Goal: Task Accomplishment & Management: Manage account settings

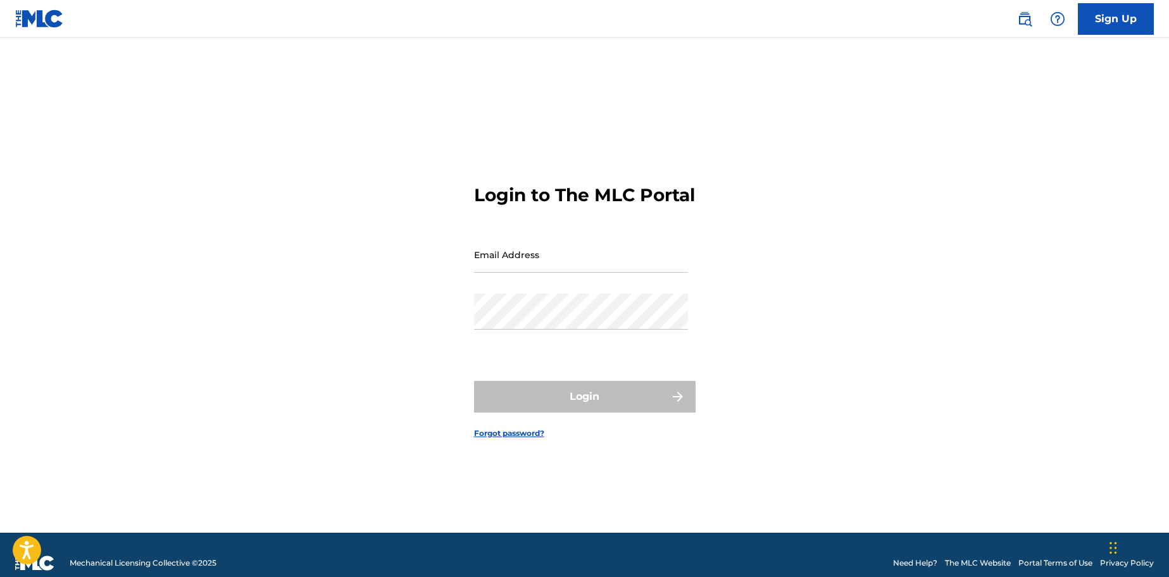
click at [583, 268] on input "Email Address" at bounding box center [581, 255] width 214 height 36
type input "[EMAIL_ADDRESS][DOMAIN_NAME]"
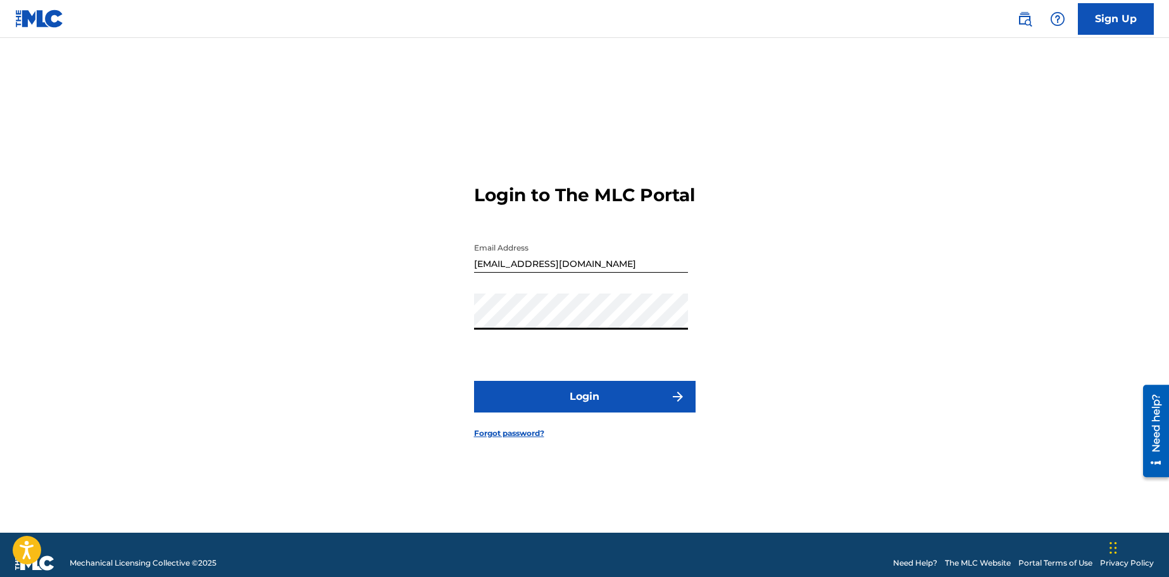
click at [474, 381] on button "Login" at bounding box center [585, 397] width 222 height 32
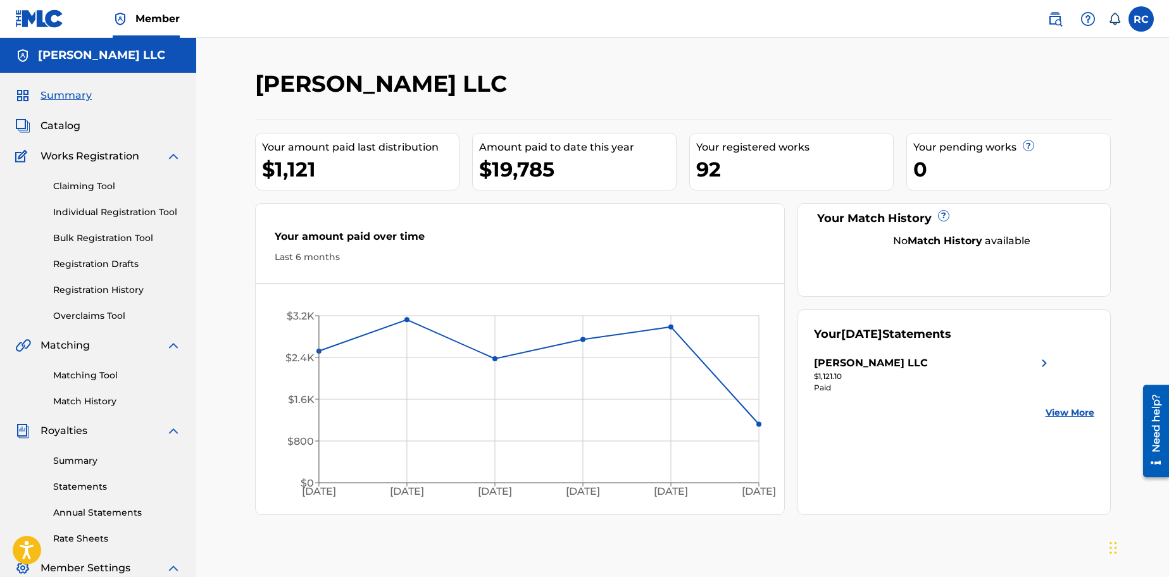
click at [63, 121] on span "Catalog" at bounding box center [61, 125] width 40 height 15
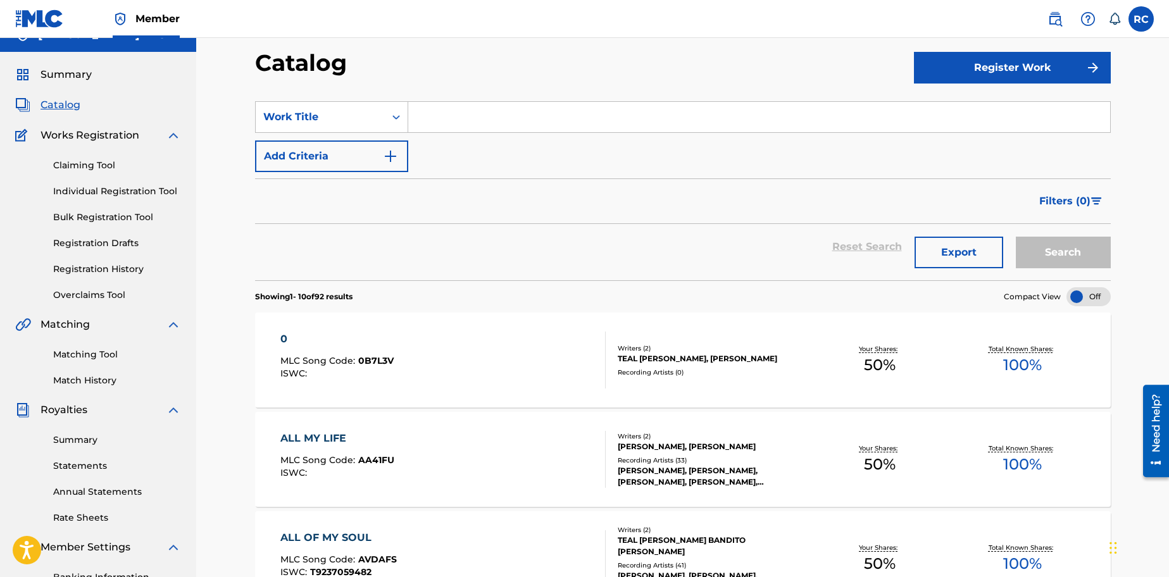
scroll to position [77, 0]
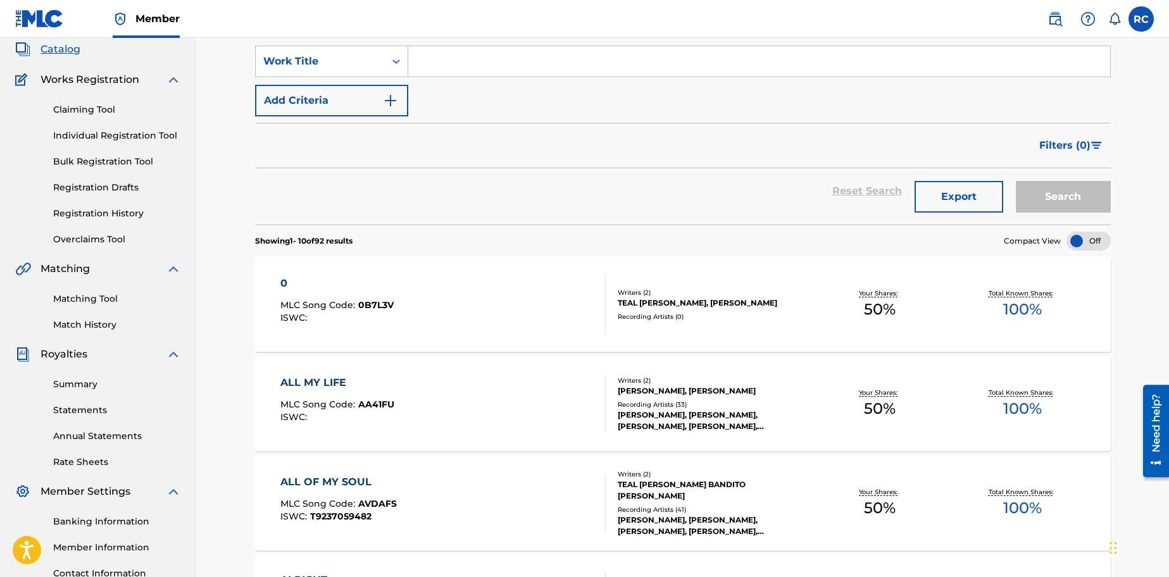
click at [460, 393] on div "ALL MY LIFE MLC Song Code : AA41FU ISWC :" at bounding box center [442, 403] width 325 height 57
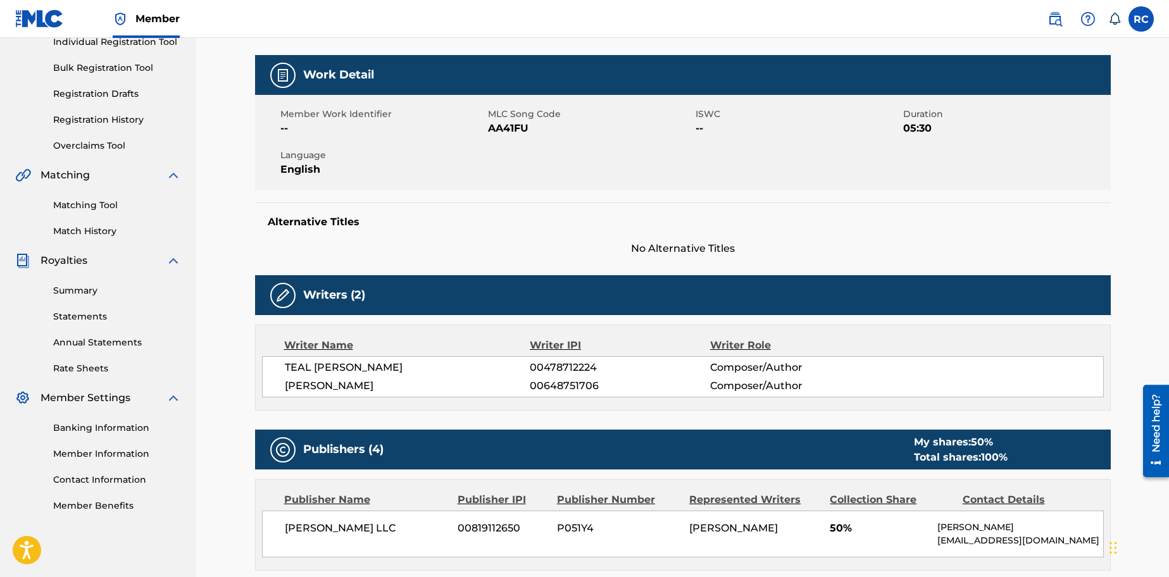
scroll to position [81, 0]
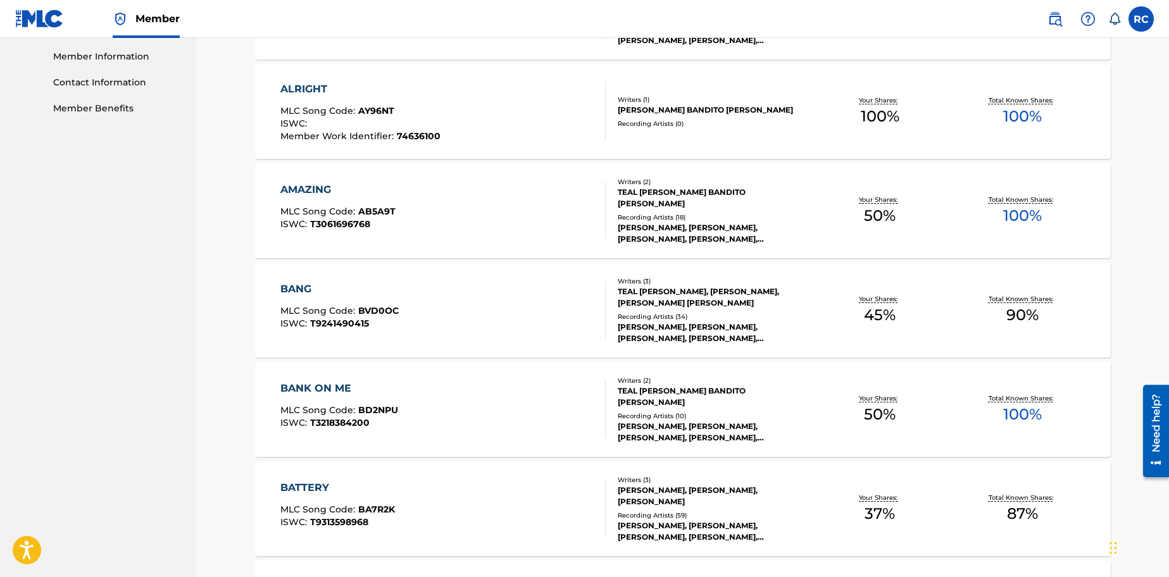
scroll to position [648, 0]
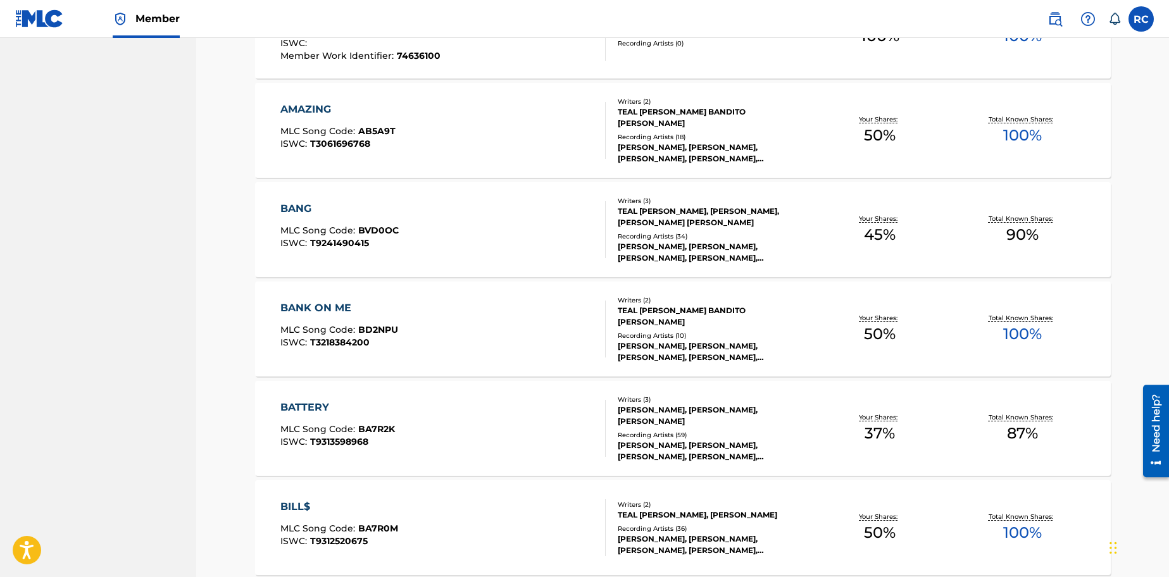
click at [439, 417] on div "BATTERY MLC Song Code : BA7R2K ISWC : T9313598968" at bounding box center [442, 428] width 325 height 57
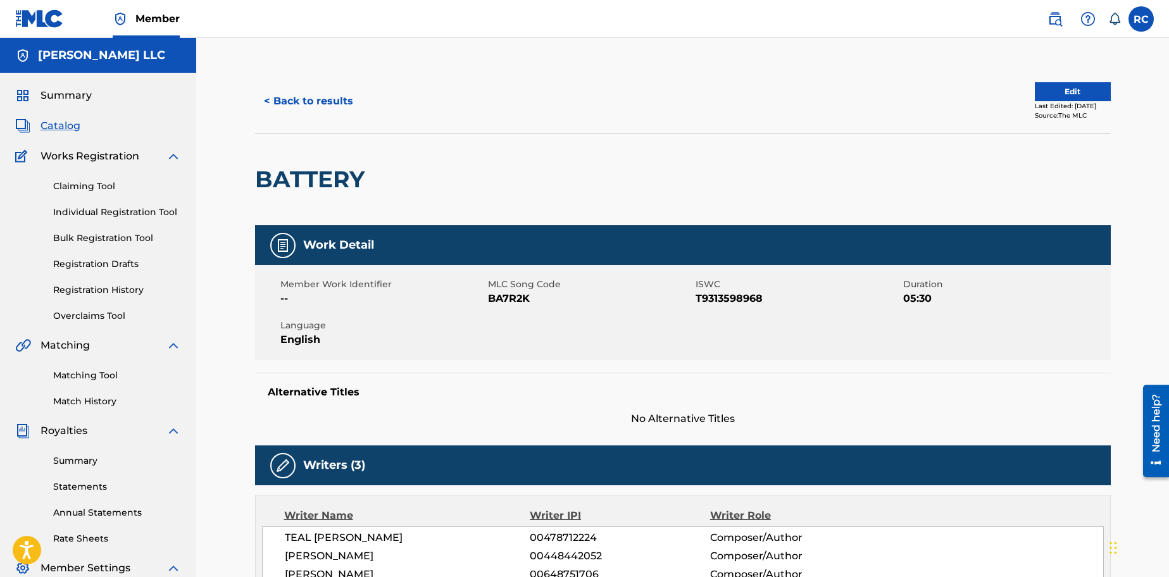
click at [1057, 87] on button "Edit" at bounding box center [1073, 91] width 76 height 19
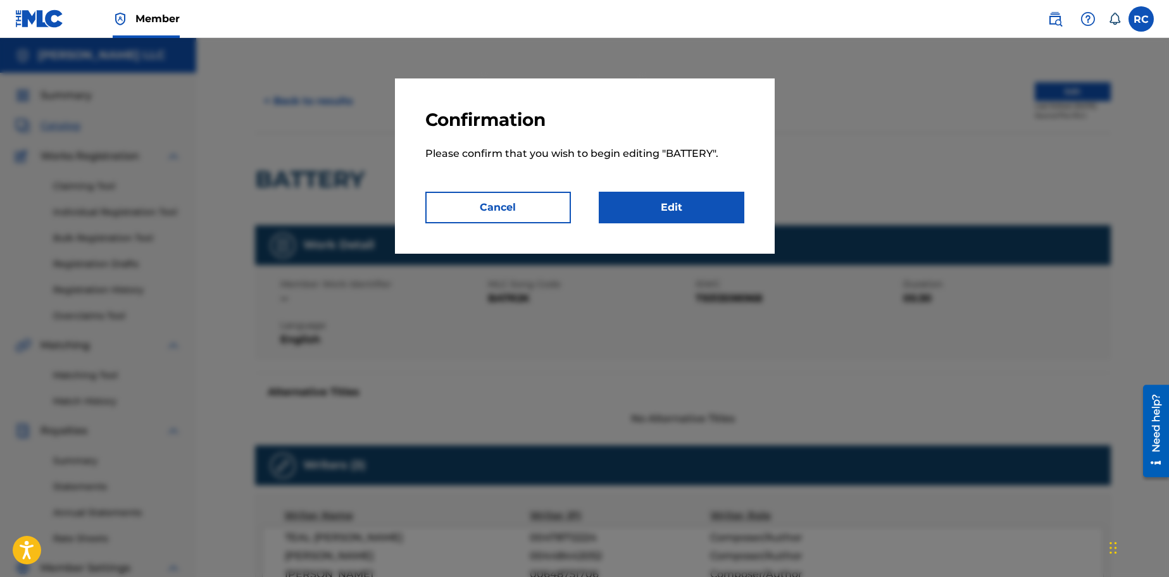
click at [691, 199] on link "Edit" at bounding box center [672, 208] width 146 height 32
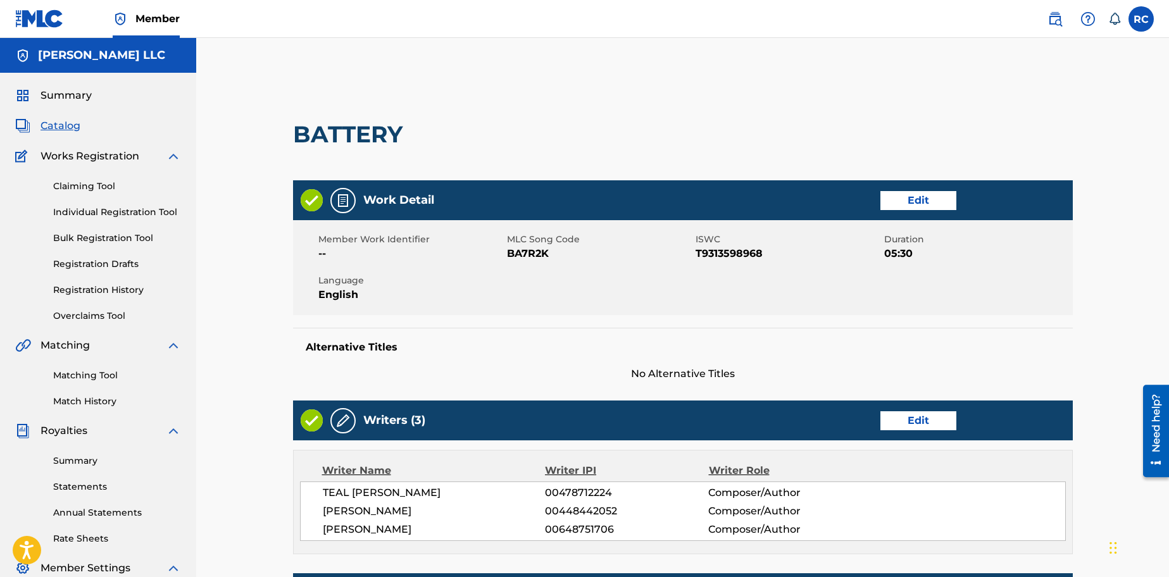
click at [909, 200] on link "Edit" at bounding box center [919, 200] width 76 height 19
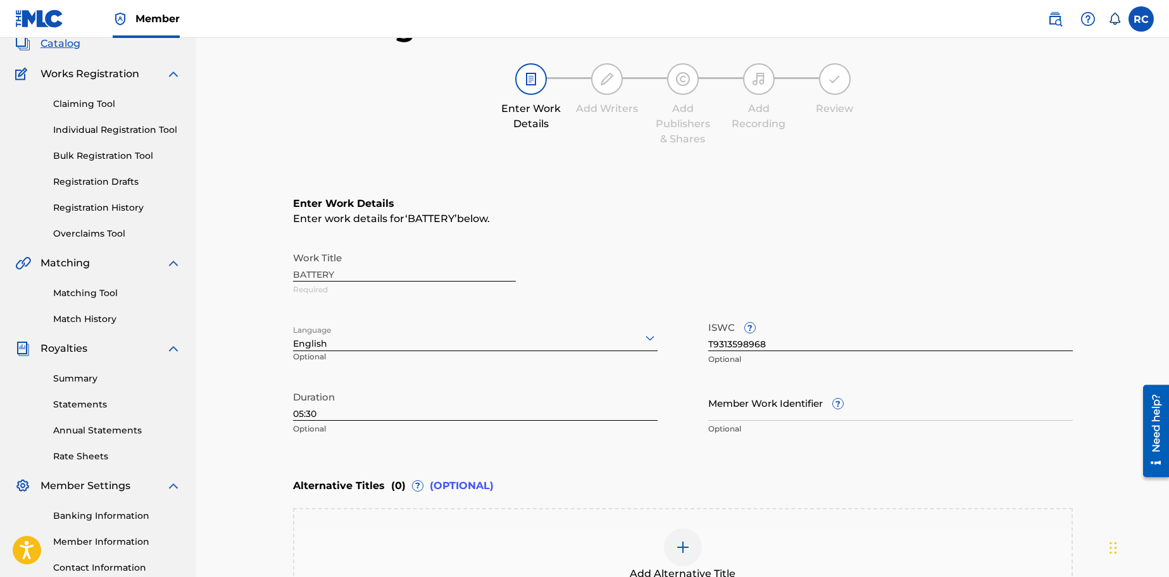
scroll to position [106, 0]
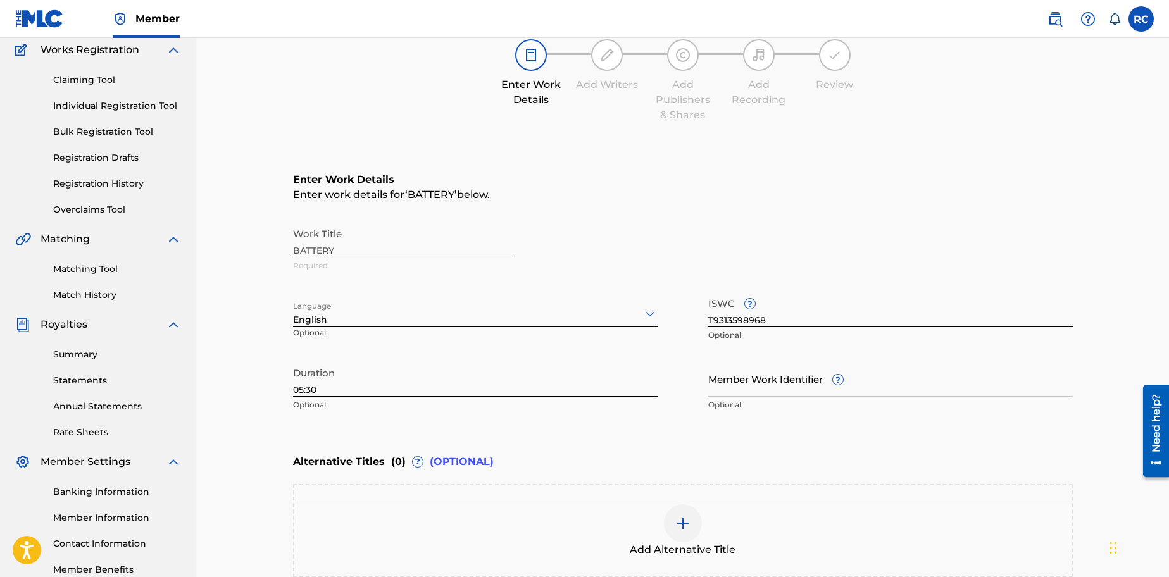
click at [315, 389] on input "05:30" at bounding box center [475, 379] width 365 height 36
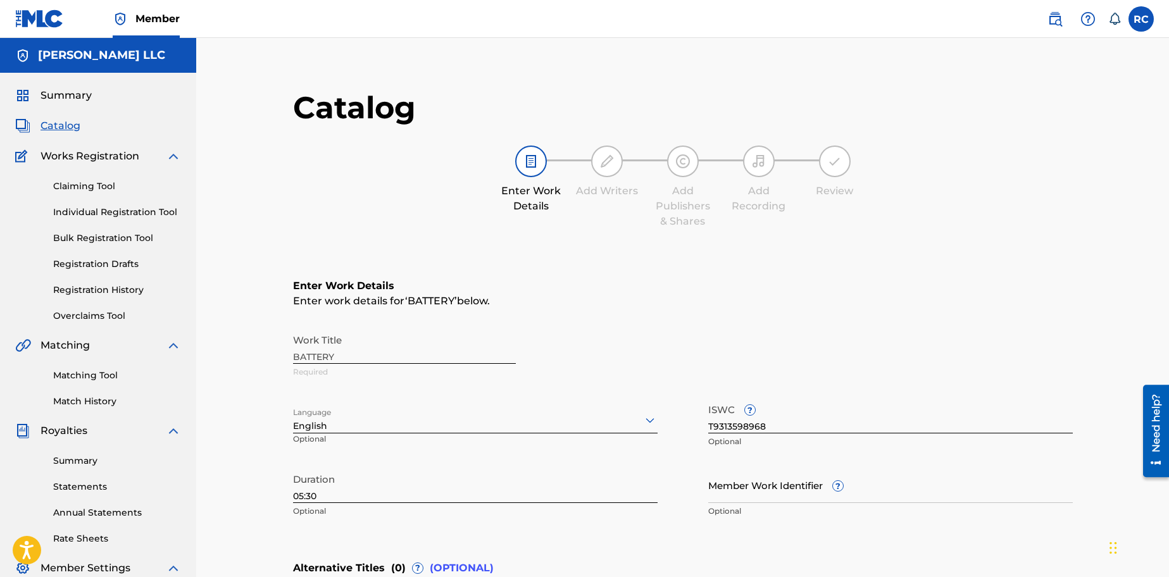
click at [90, 187] on link "Claiming Tool" at bounding box center [117, 186] width 128 height 13
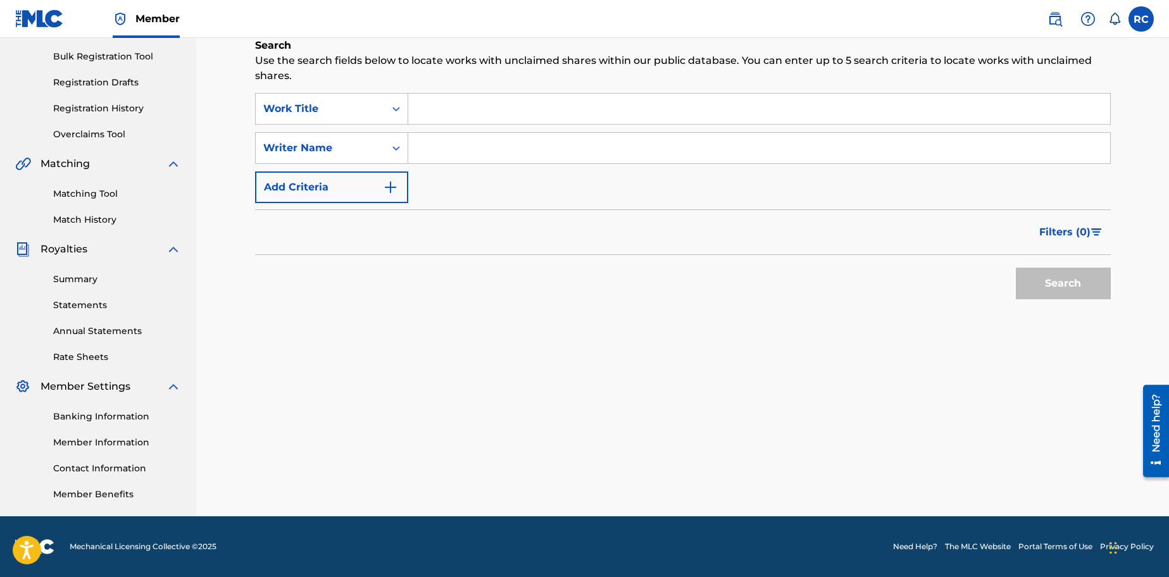
scroll to position [16, 0]
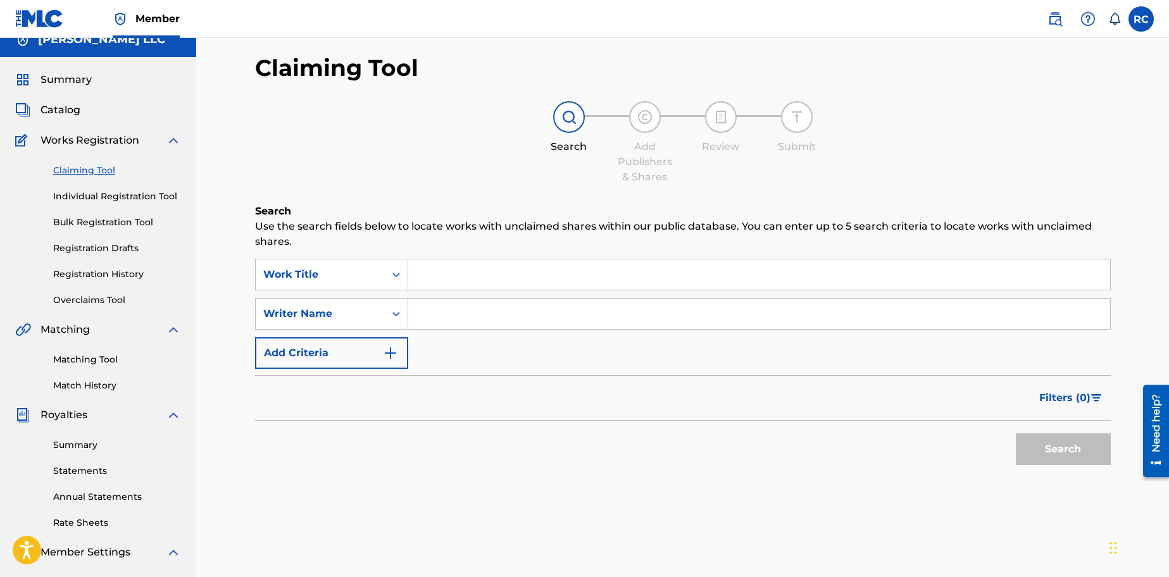
click at [73, 114] on span "Catalog" at bounding box center [61, 110] width 40 height 15
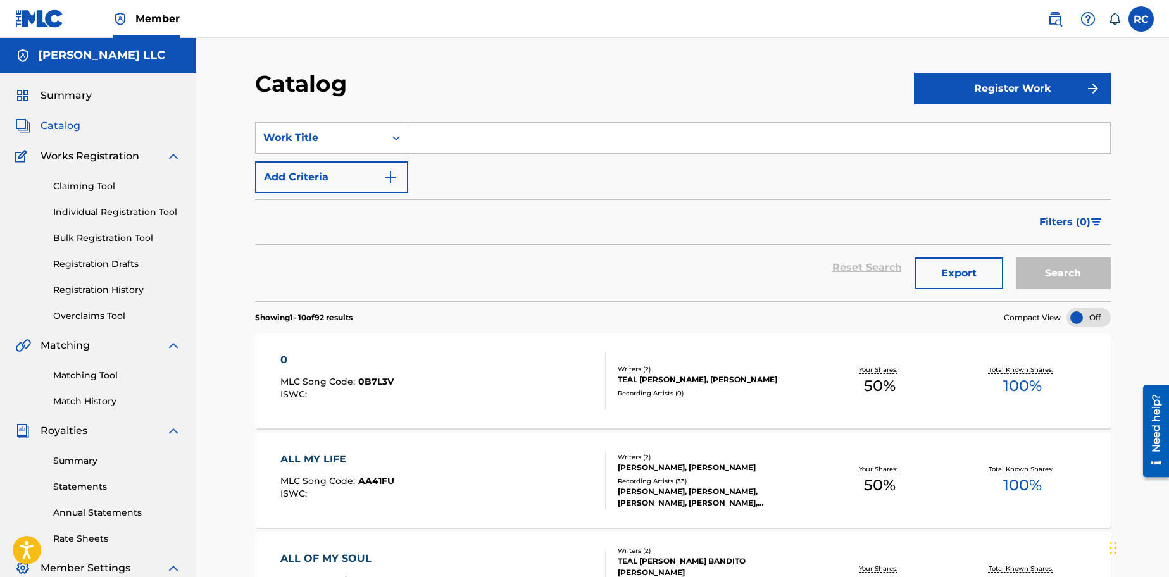
click at [539, 356] on div "0 MLC Song Code : 0B7L3V ISWC :" at bounding box center [442, 381] width 325 height 57
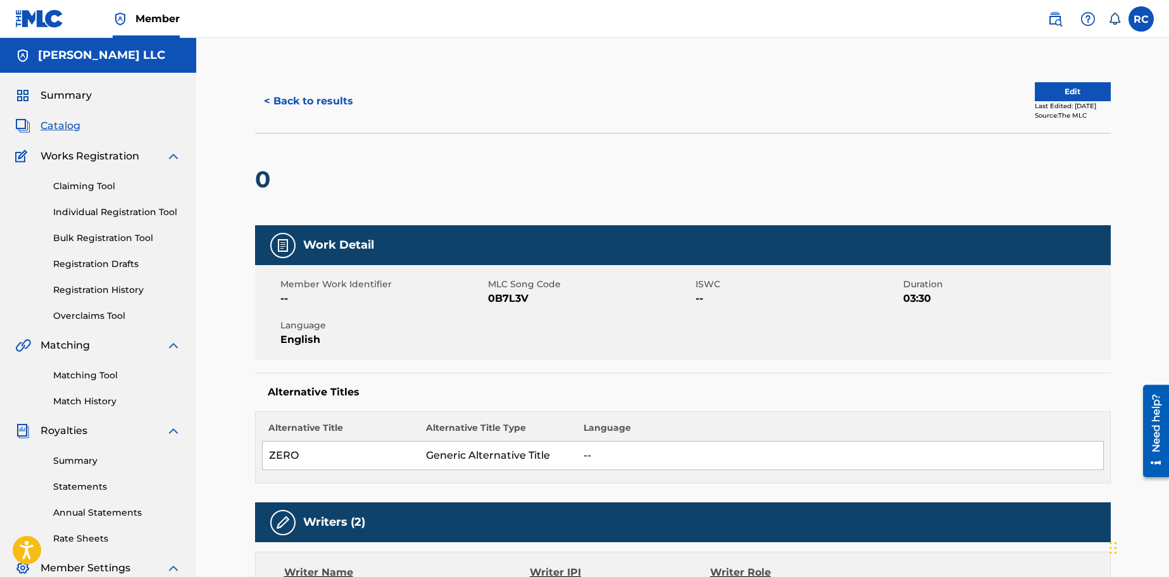
click at [1048, 94] on button "Edit" at bounding box center [1073, 91] width 76 height 19
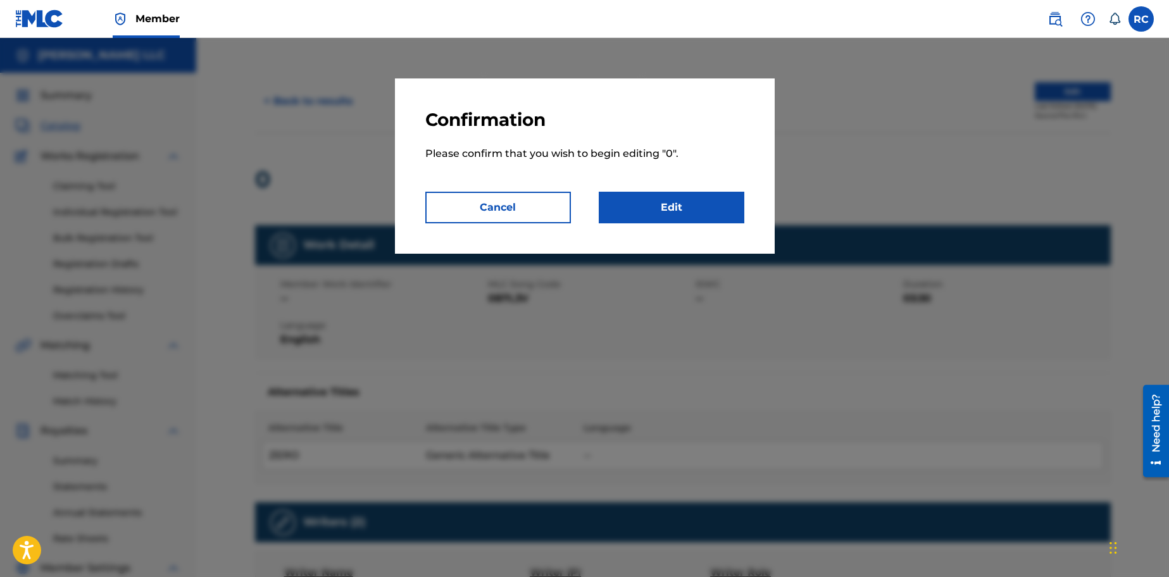
click at [672, 203] on link "Edit" at bounding box center [672, 208] width 146 height 32
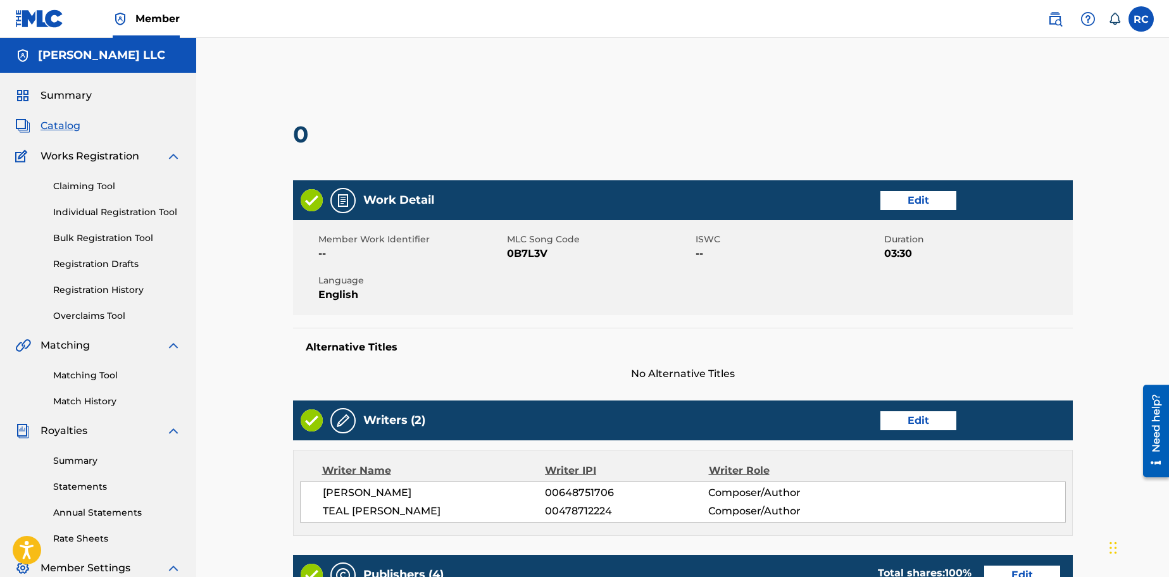
click at [915, 201] on link "Edit" at bounding box center [919, 200] width 76 height 19
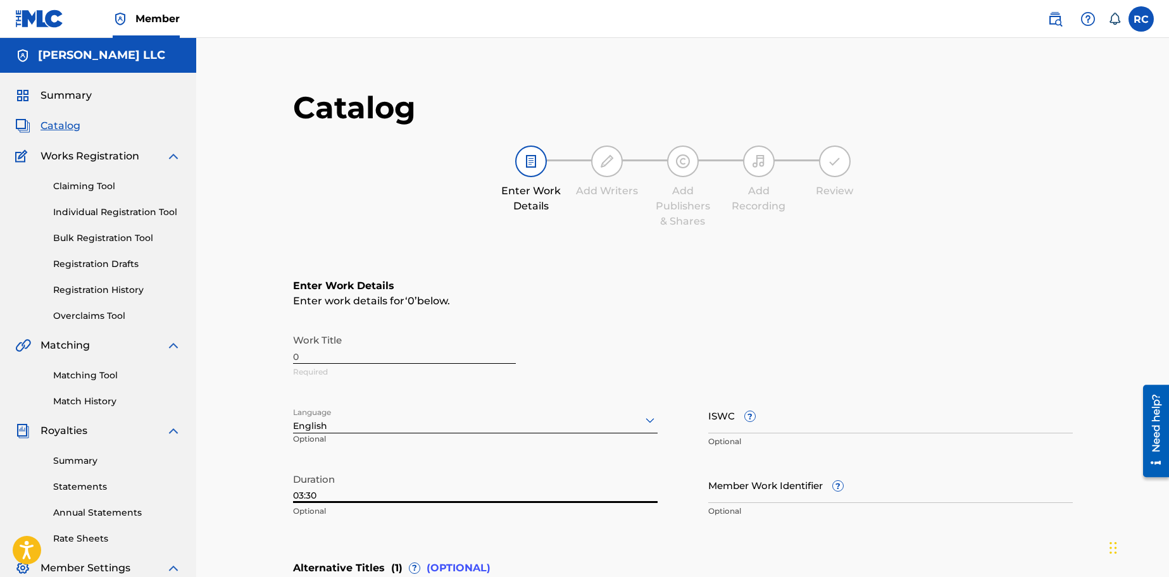
click at [299, 495] on input "03:30" at bounding box center [475, 485] width 365 height 36
click at [368, 494] on input "00:30" at bounding box center [475, 485] width 365 height 36
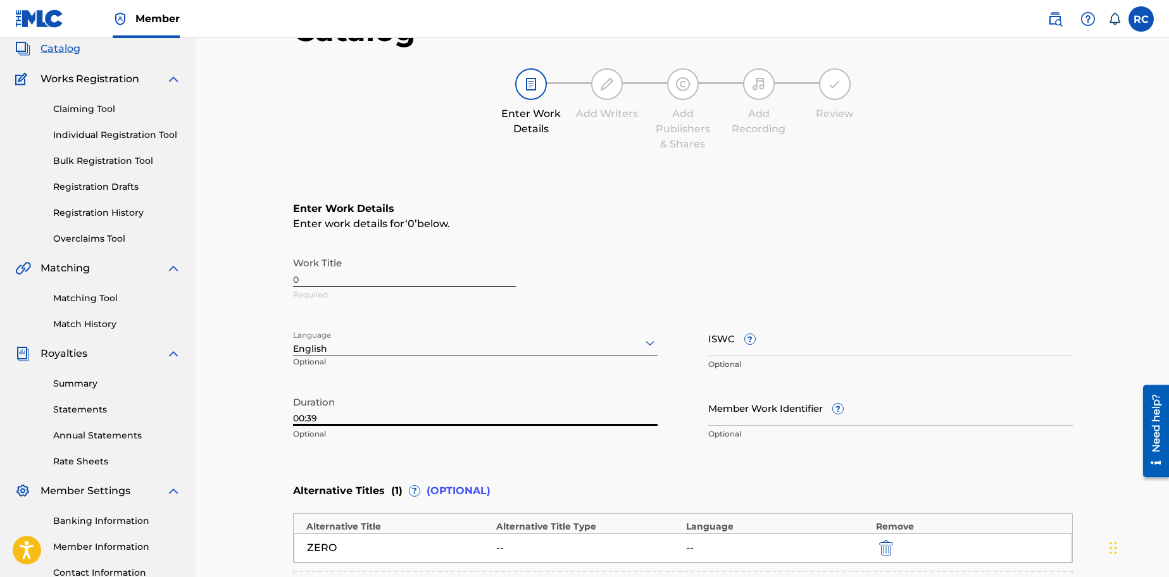
scroll to position [320, 0]
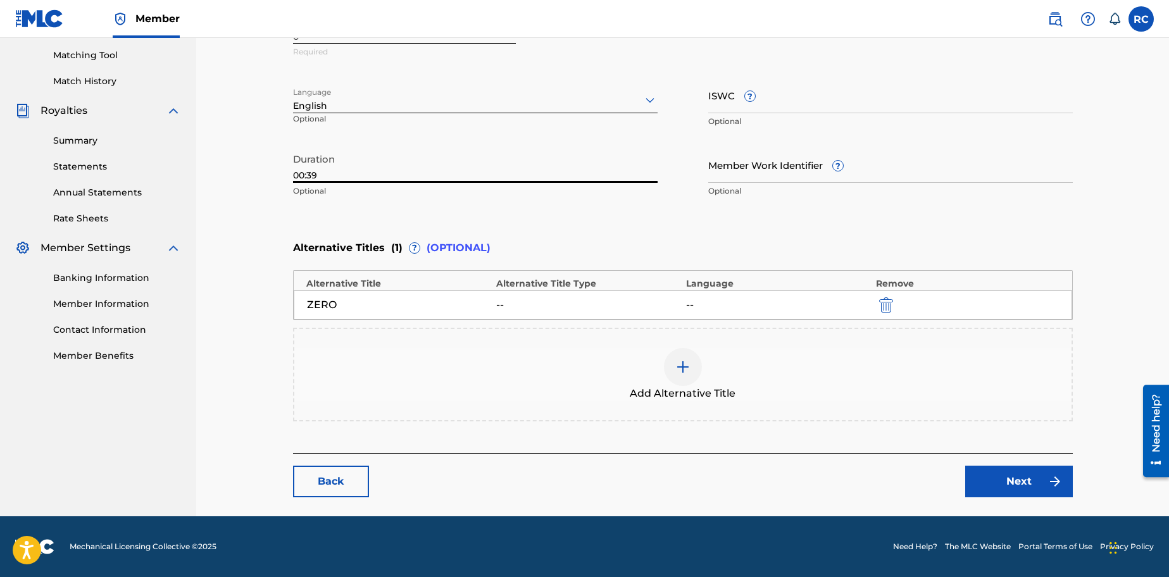
type input "00:39"
click at [1010, 477] on link "Next" at bounding box center [1019, 482] width 108 height 32
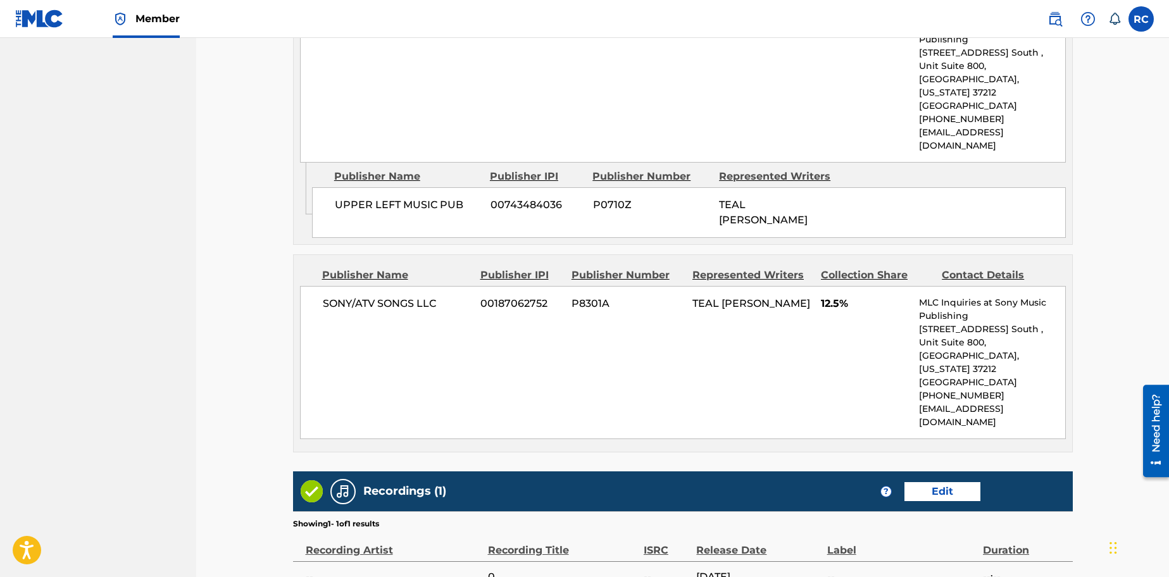
scroll to position [1144, 0]
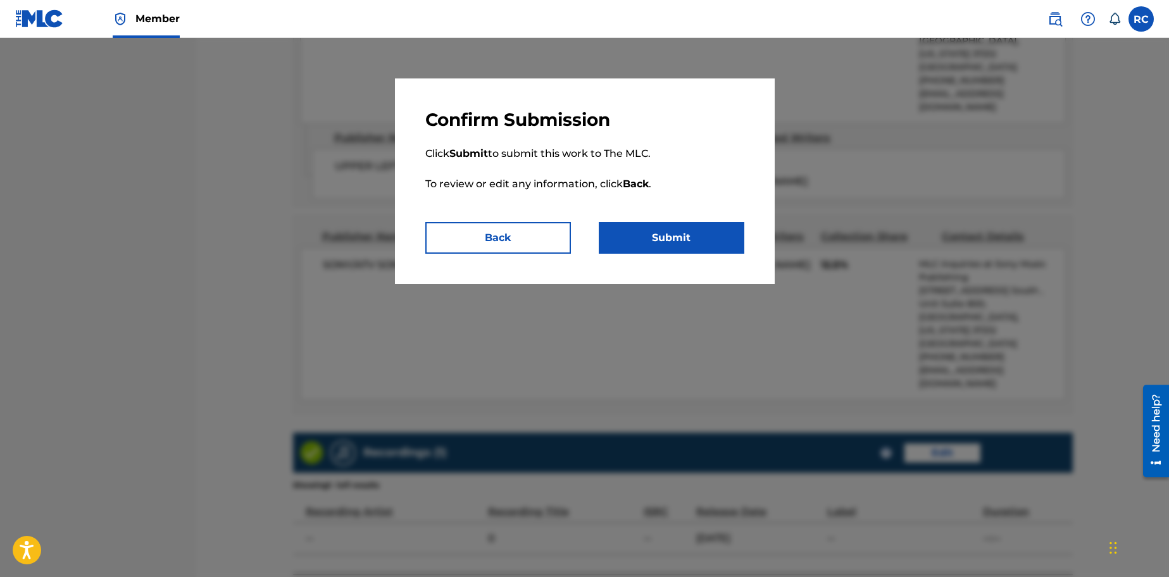
click at [689, 242] on button "Submit" at bounding box center [672, 238] width 146 height 32
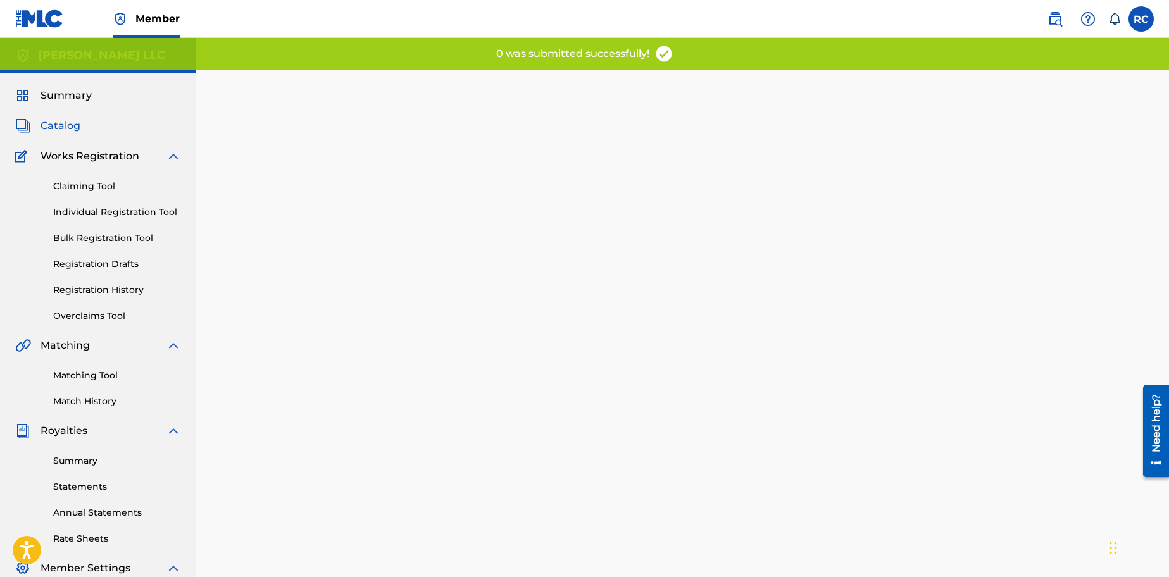
click at [53, 123] on span "Catalog" at bounding box center [61, 125] width 40 height 15
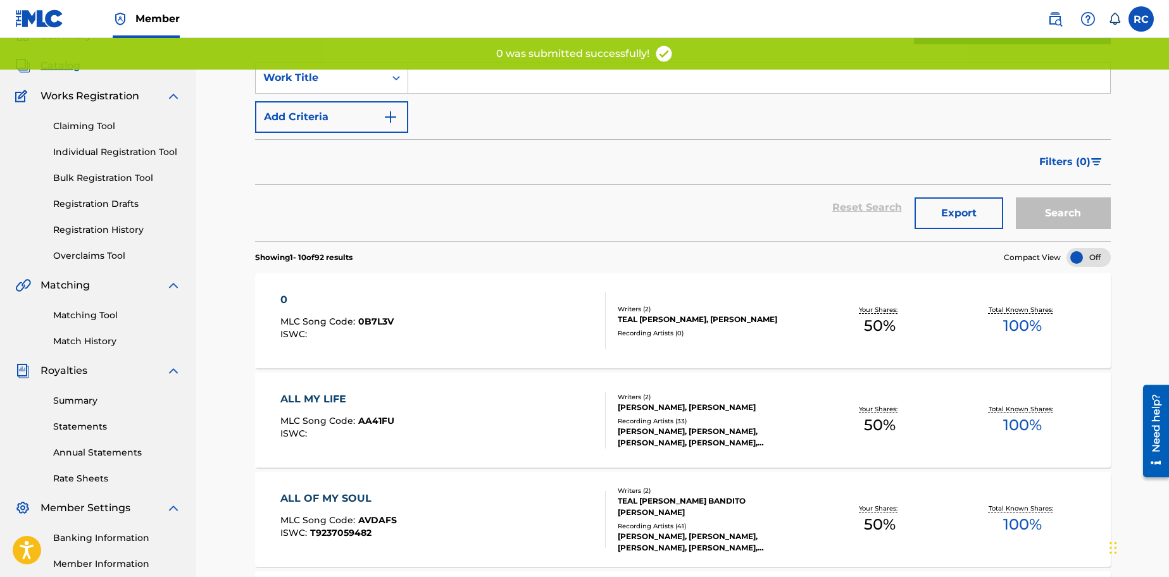
scroll to position [89, 0]
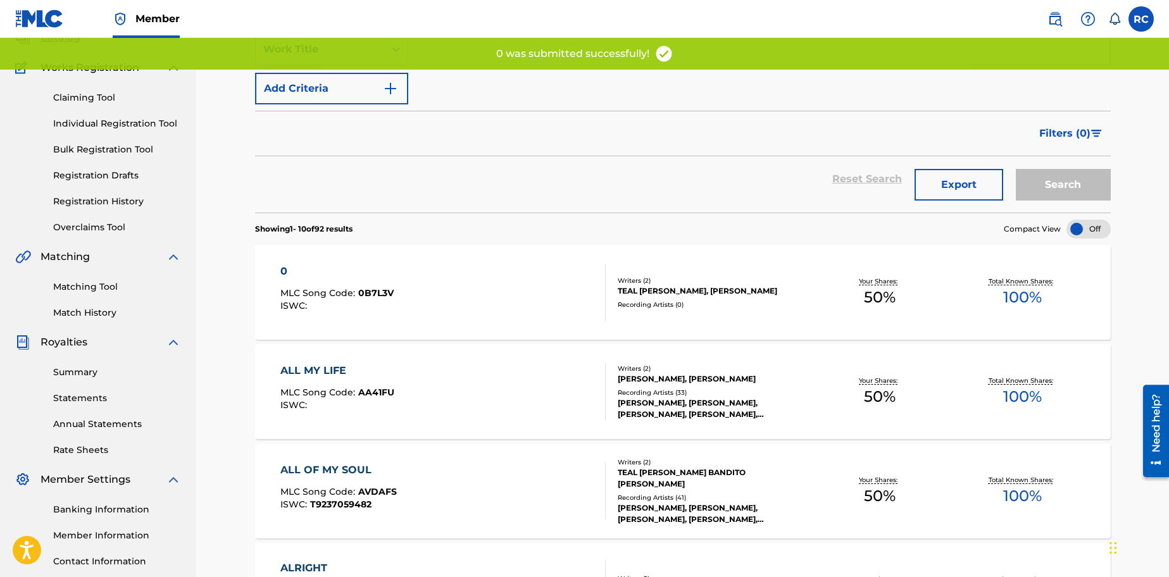
click at [532, 371] on div "ALL MY LIFE MLC Song Code : AA41FU ISWC :" at bounding box center [442, 391] width 325 height 57
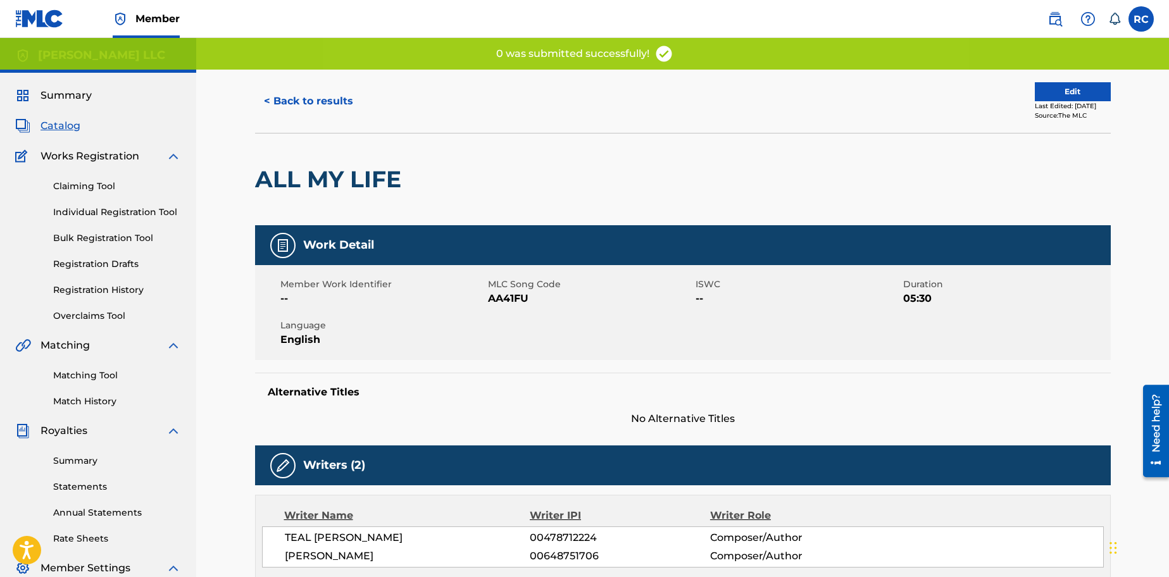
click at [1045, 96] on button "Edit" at bounding box center [1073, 91] width 76 height 19
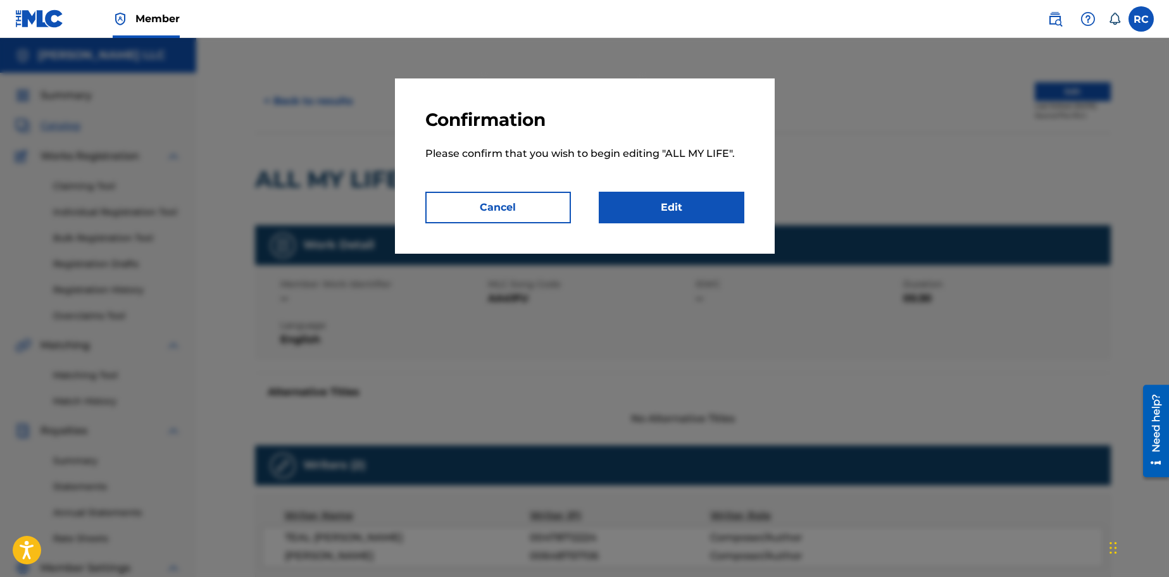
click at [643, 211] on link "Edit" at bounding box center [672, 208] width 146 height 32
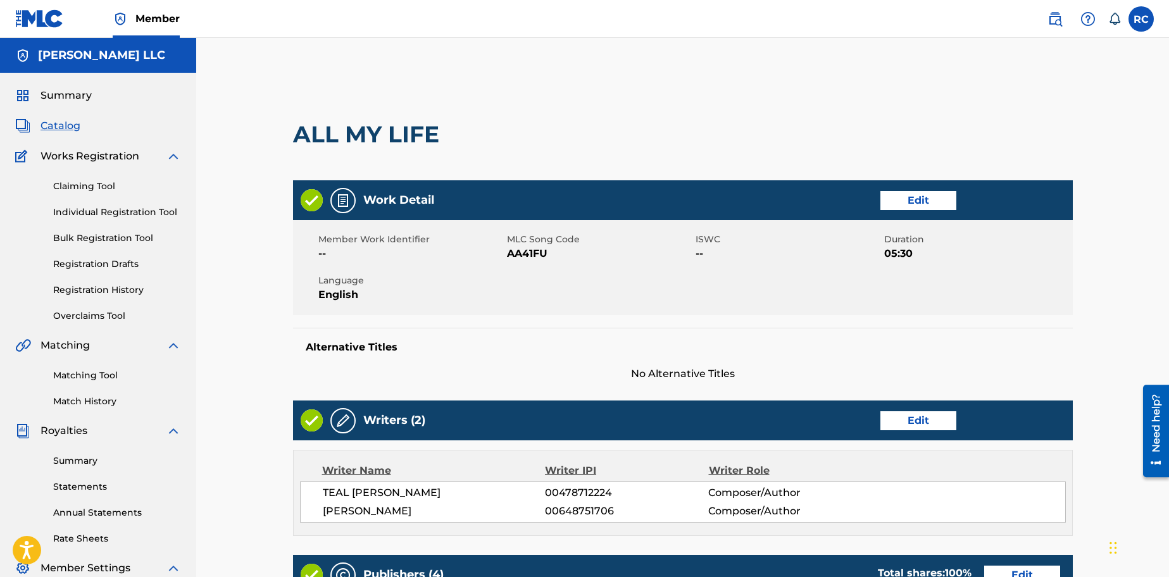
click at [916, 196] on link "Edit" at bounding box center [919, 200] width 76 height 19
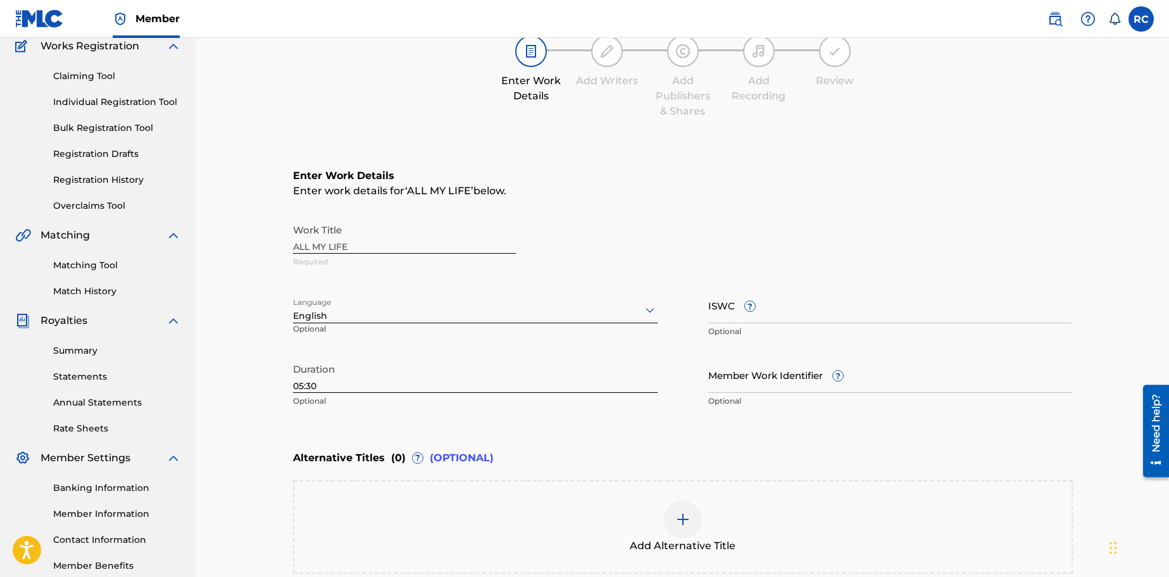
scroll to position [180, 0]
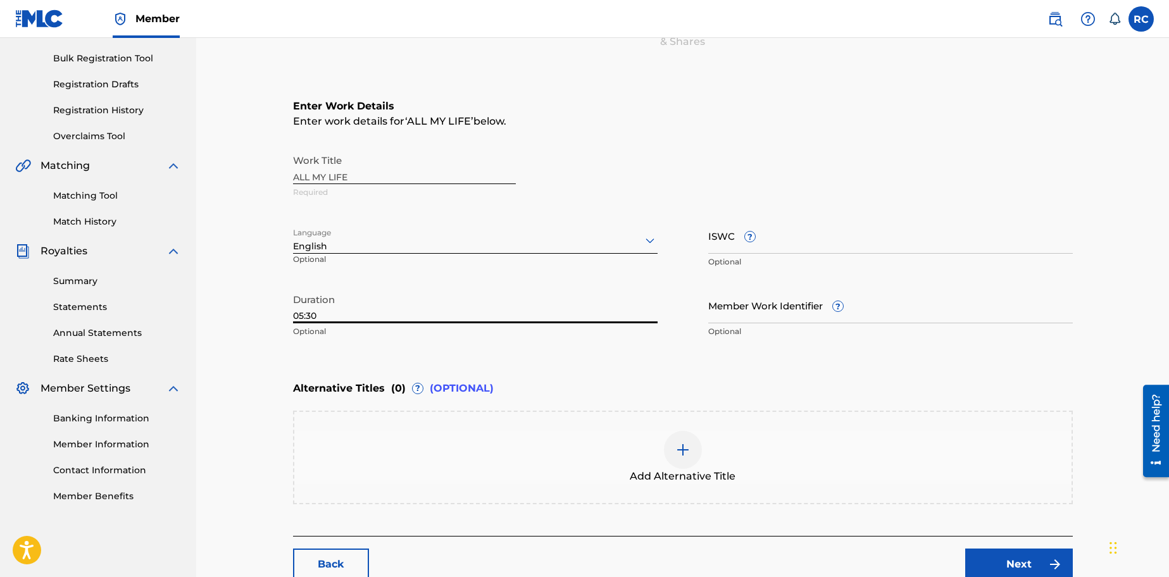
click at [300, 317] on input "05:30" at bounding box center [475, 305] width 365 height 36
drag, startPoint x: 320, startPoint y: 315, endPoint x: 307, endPoint y: 317, distance: 13.4
click at [307, 317] on input "03:30" at bounding box center [475, 305] width 365 height 36
type input "03:51"
click at [241, 330] on div "Catalog Enter Work Details Add Writers Add Publishers & Shares Add Recording Re…" at bounding box center [683, 245] width 886 height 710
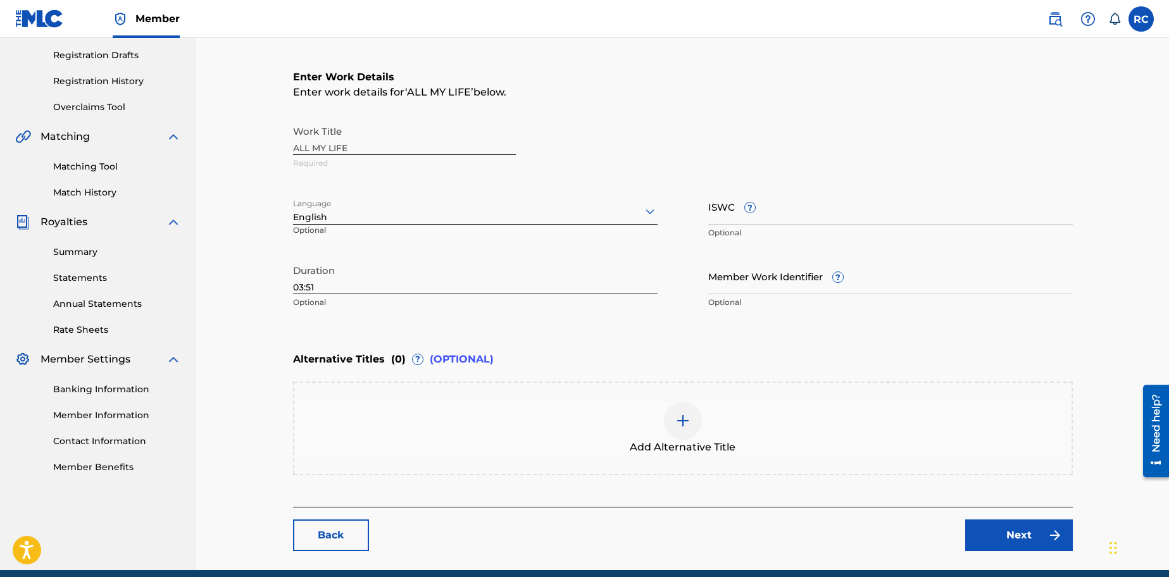
scroll to position [262, 0]
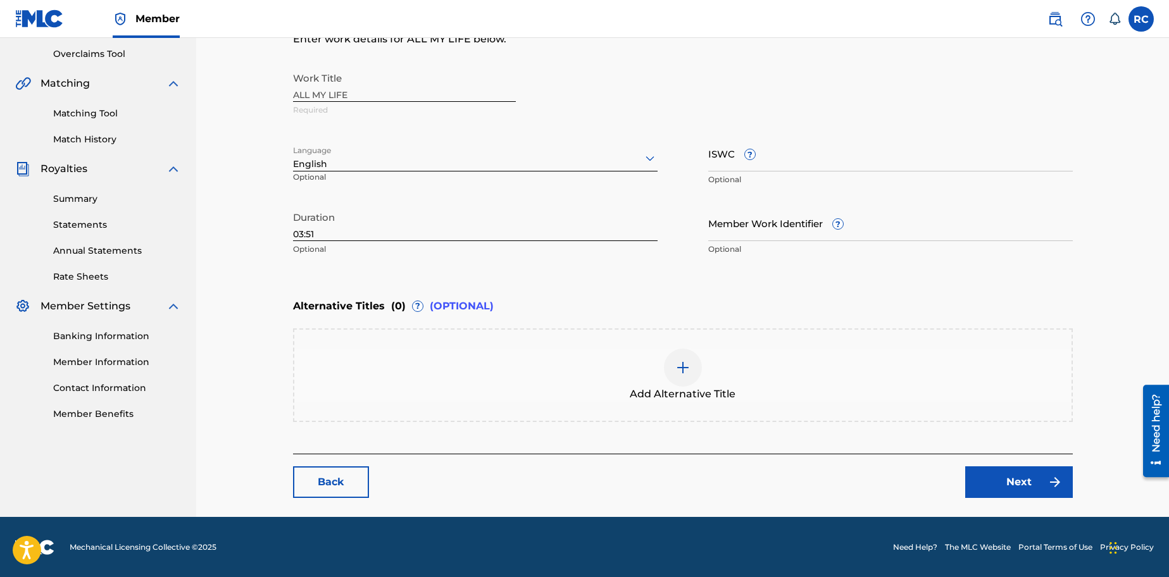
click at [1003, 475] on link "Next" at bounding box center [1019, 483] width 108 height 32
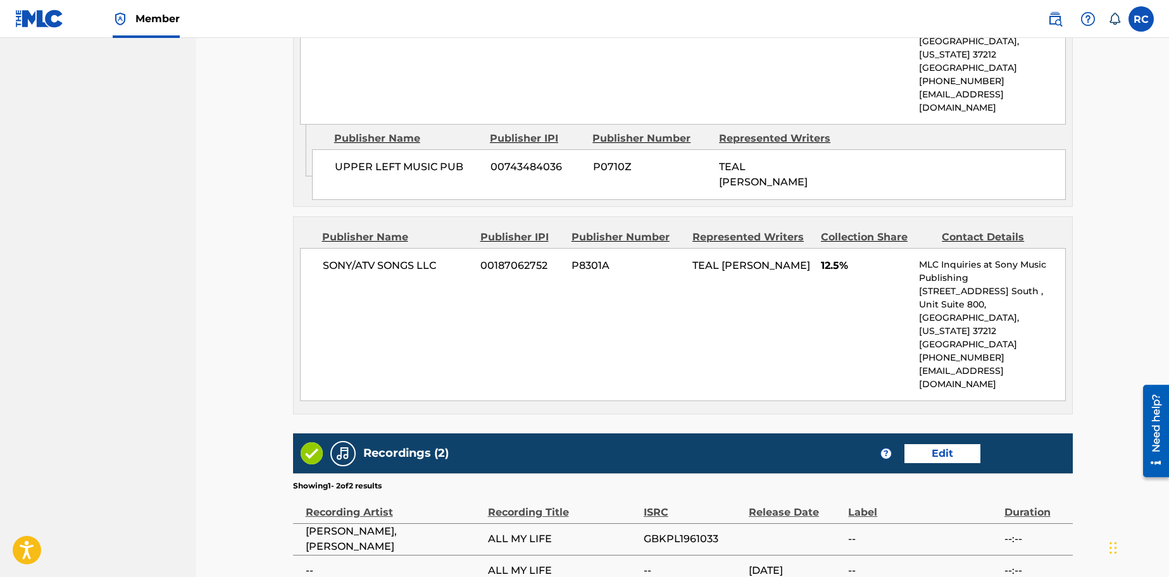
scroll to position [1119, 0]
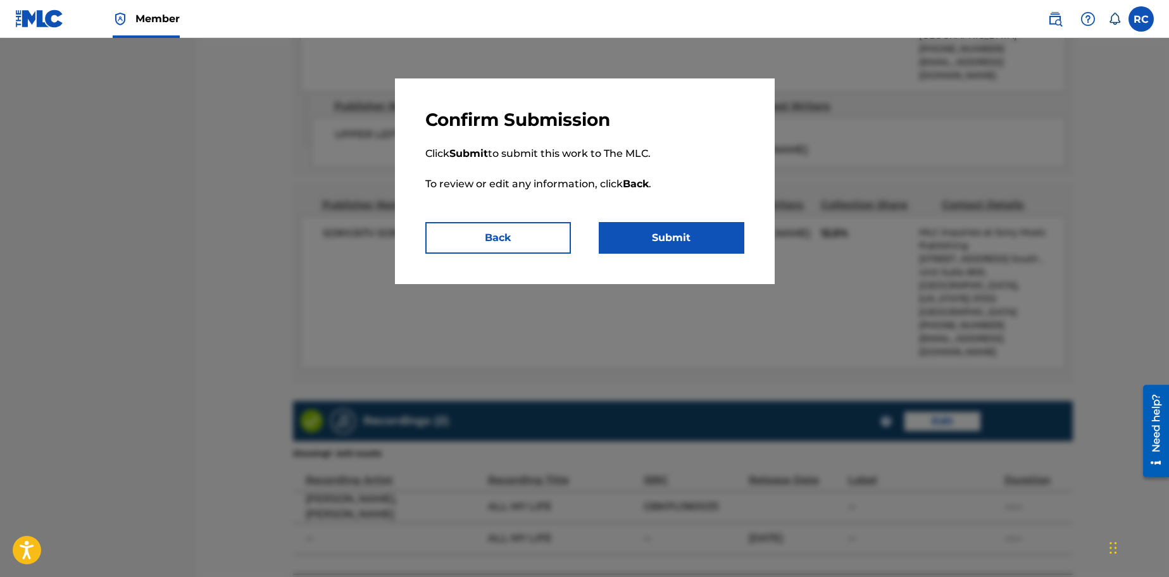
click at [676, 239] on button "Submit" at bounding box center [672, 238] width 146 height 32
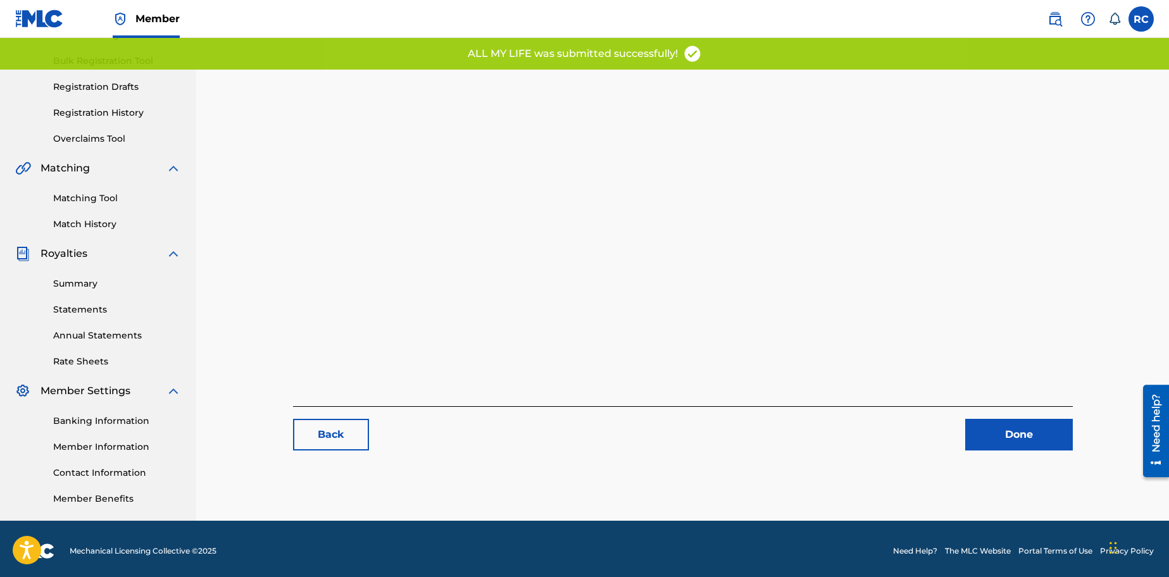
scroll to position [182, 0]
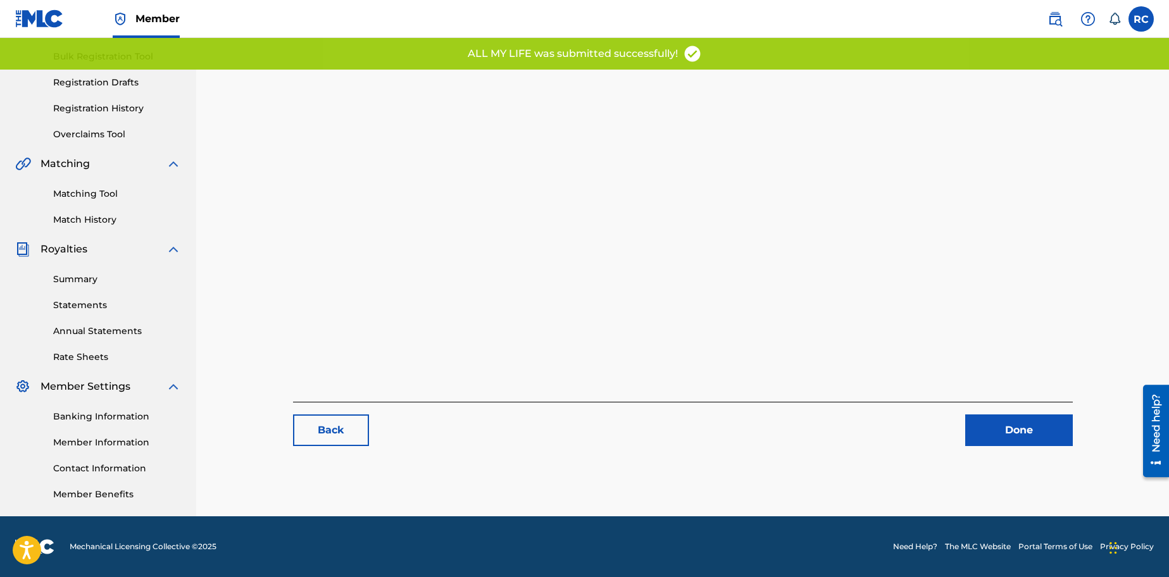
click at [1007, 421] on link "Done" at bounding box center [1019, 431] width 108 height 32
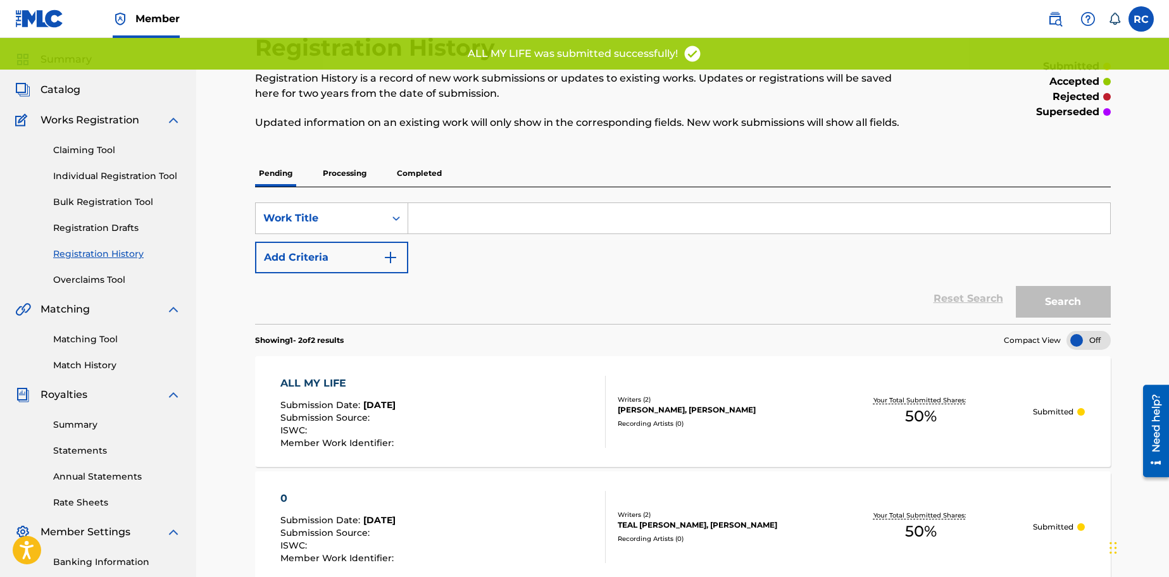
scroll to position [89, 0]
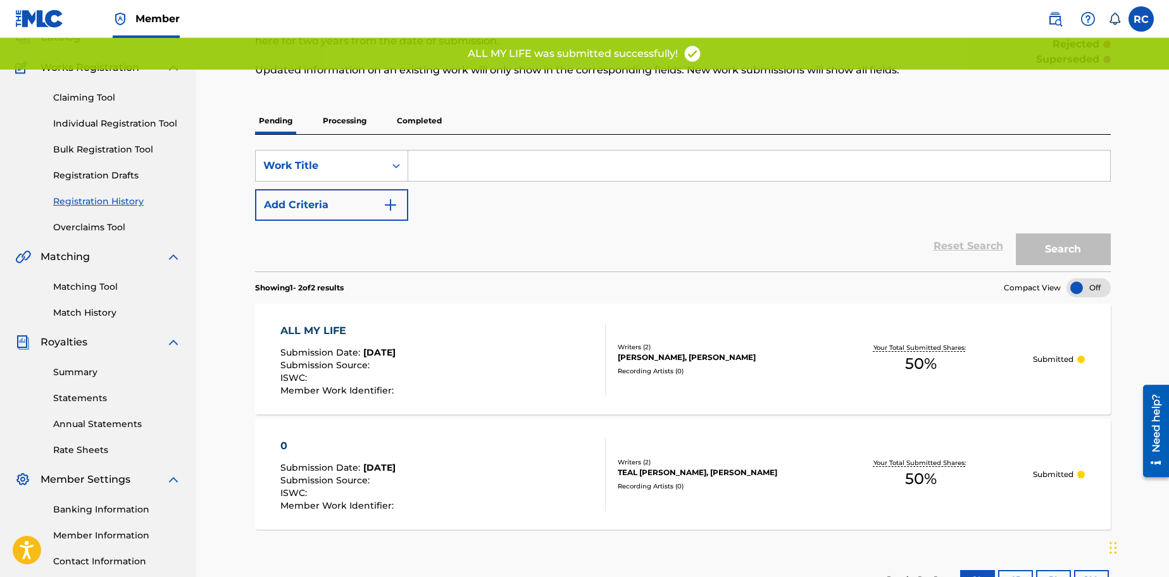
click at [781, 377] on div "ALL MY LIFE Submission Date : [DATE] Submission Source : ISWC : Member Work Ide…" at bounding box center [683, 359] width 856 height 111
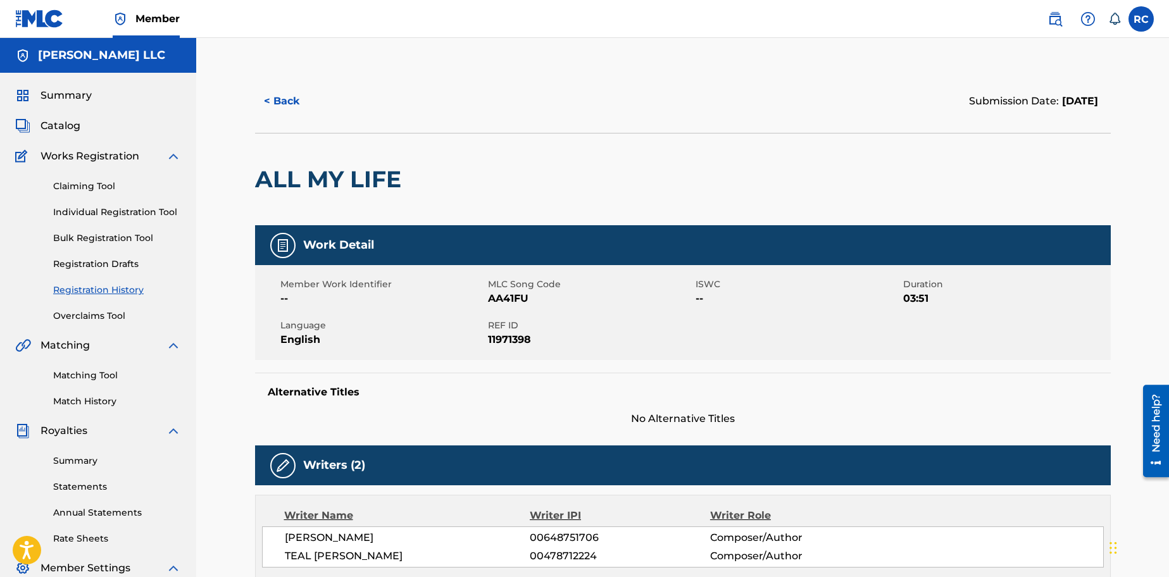
click at [60, 123] on span "Catalog" at bounding box center [61, 125] width 40 height 15
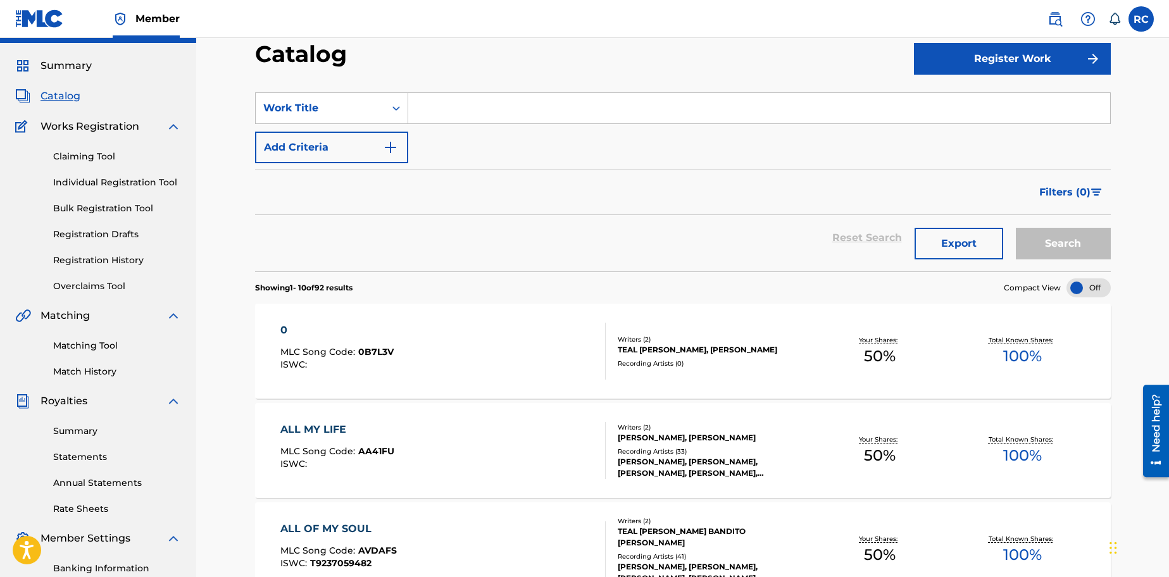
scroll to position [175, 0]
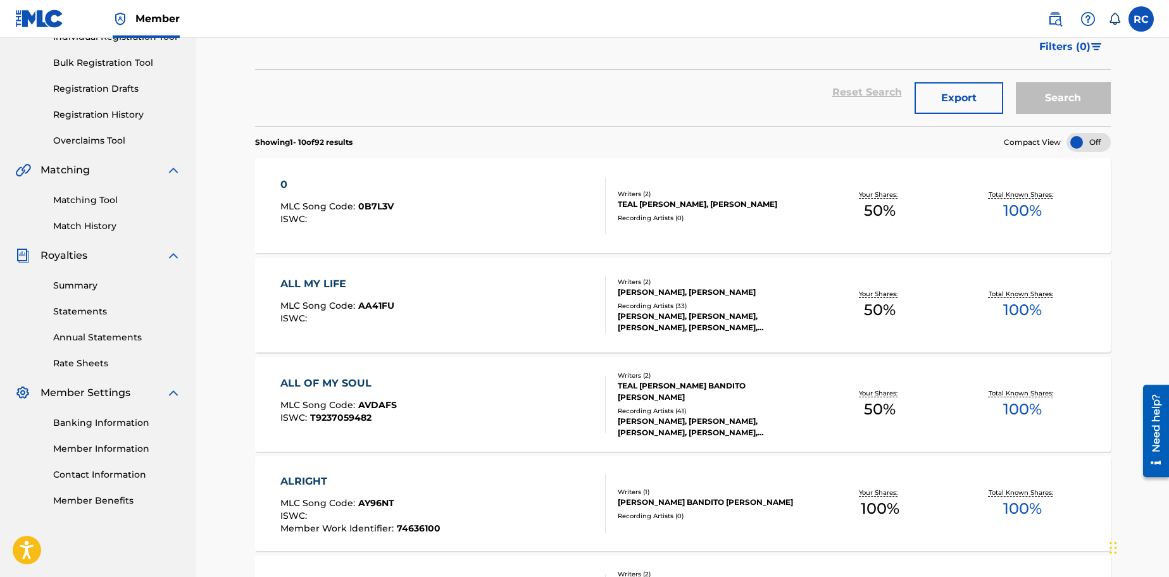
click at [763, 387] on div "TEAL [PERSON_NAME] BANDITO [PERSON_NAME]" at bounding box center [713, 391] width 191 height 23
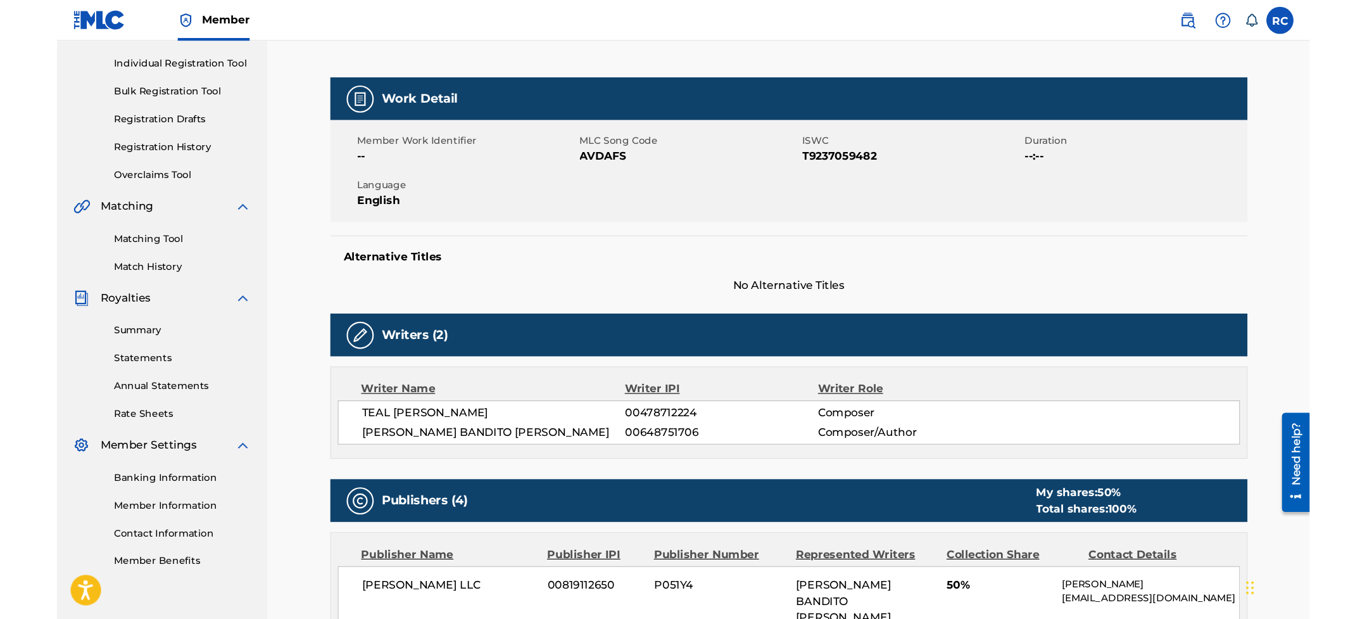
scroll to position [153, 0]
